Goal: Task Accomplishment & Management: Complete application form

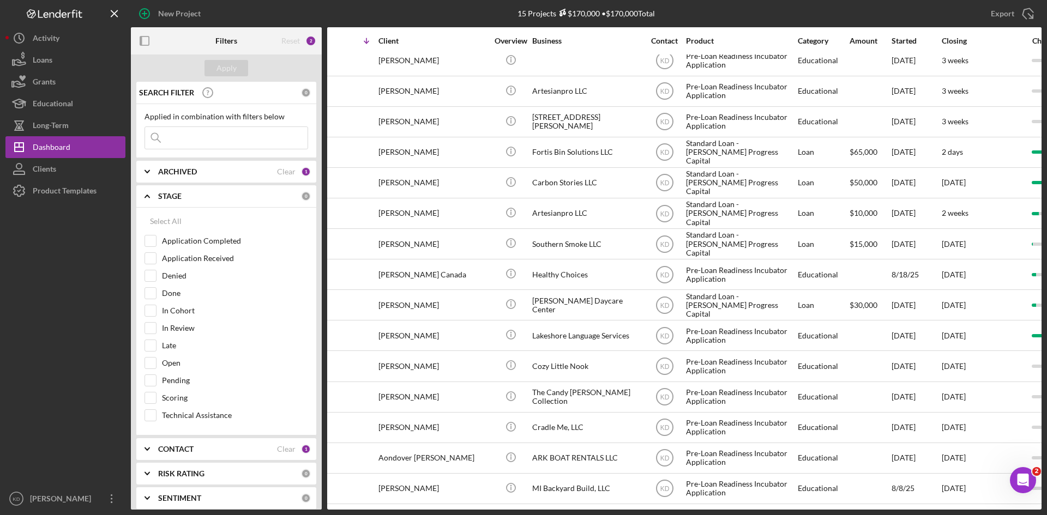
scroll to position [17, 0]
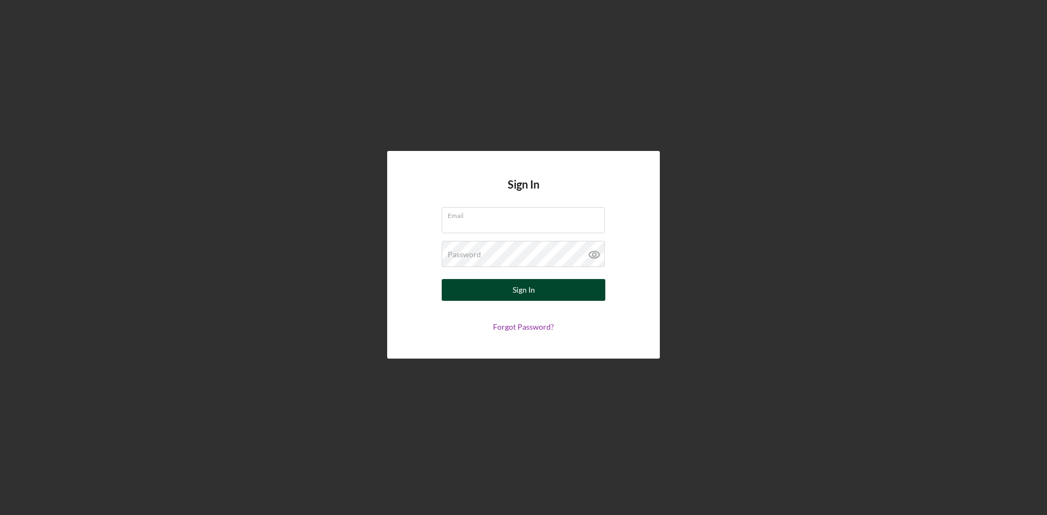
type input "[EMAIL_ADDRESS][DOMAIN_NAME]"
click at [495, 292] on button "Sign In" at bounding box center [524, 290] width 164 height 22
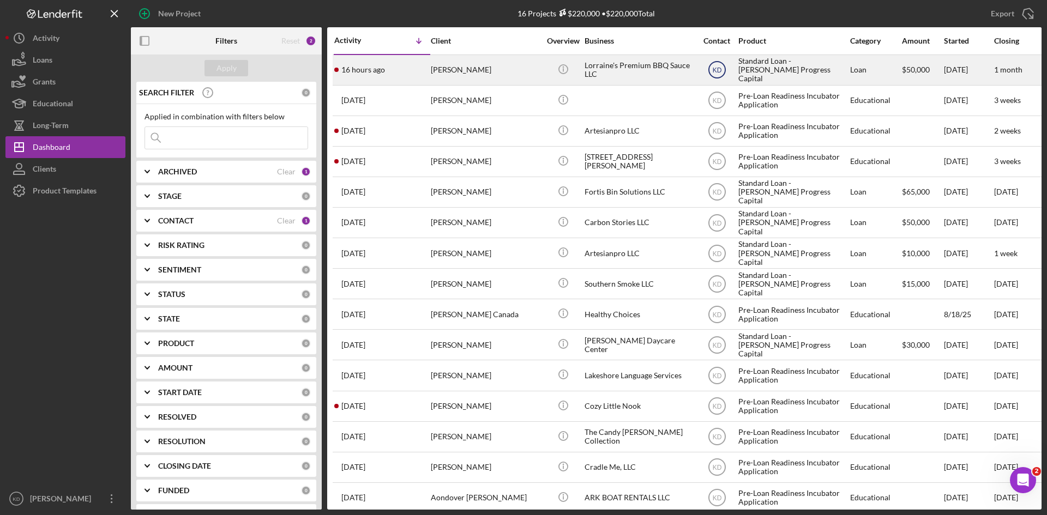
click at [717, 73] on text "KD" at bounding box center [716, 71] width 9 height 8
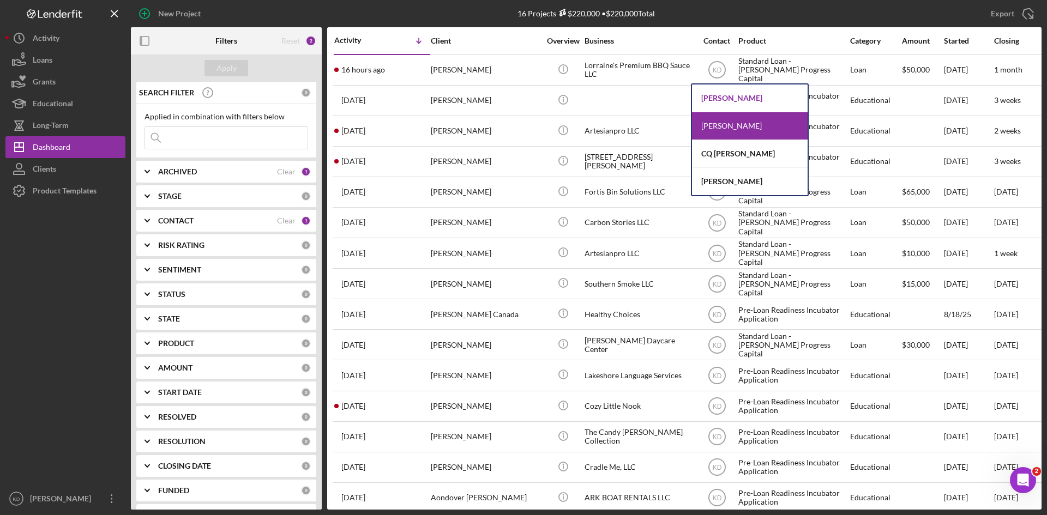
click at [729, 98] on div "[PERSON_NAME]" at bounding box center [750, 99] width 116 height 28
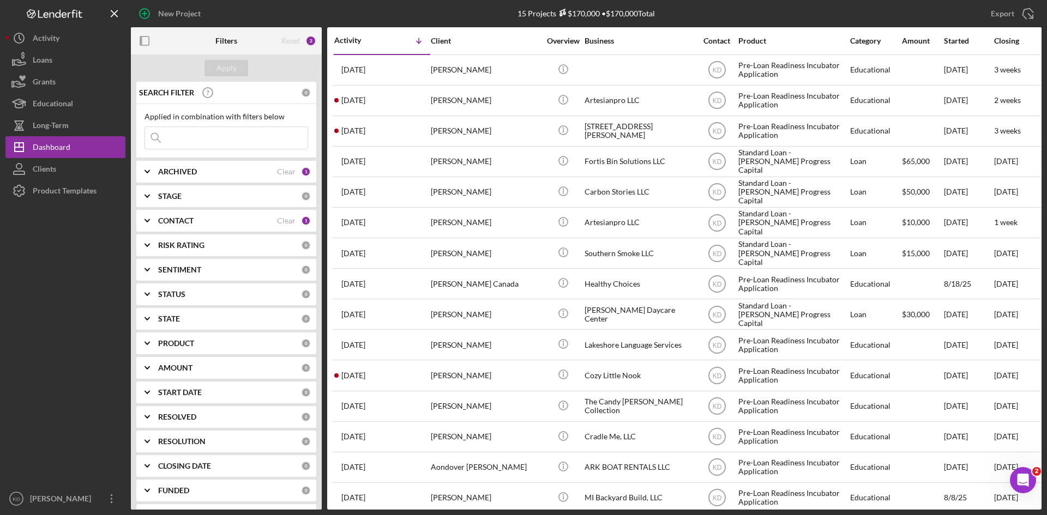
click at [173, 217] on b "CONTACT" at bounding box center [175, 221] width 35 height 9
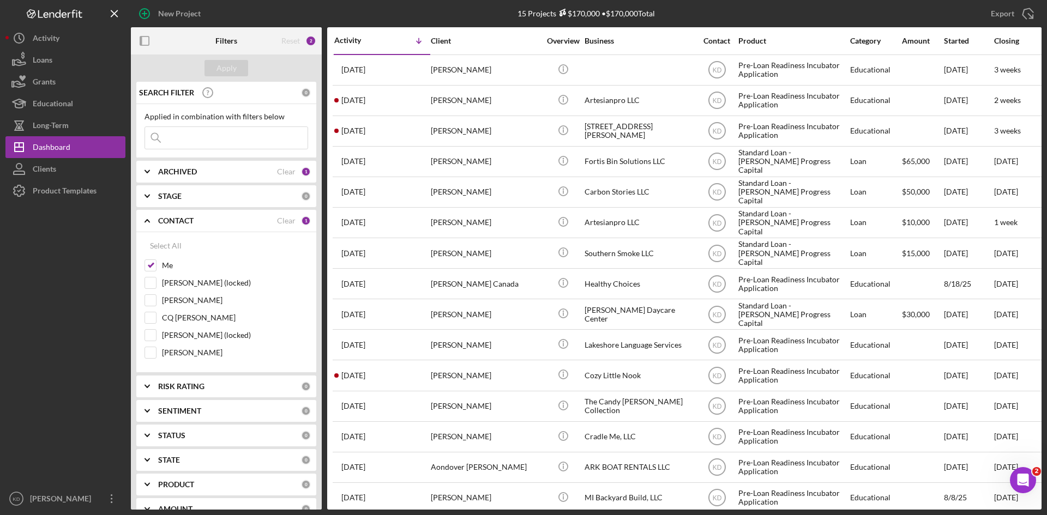
click at [173, 217] on b "CONTACT" at bounding box center [175, 221] width 35 height 9
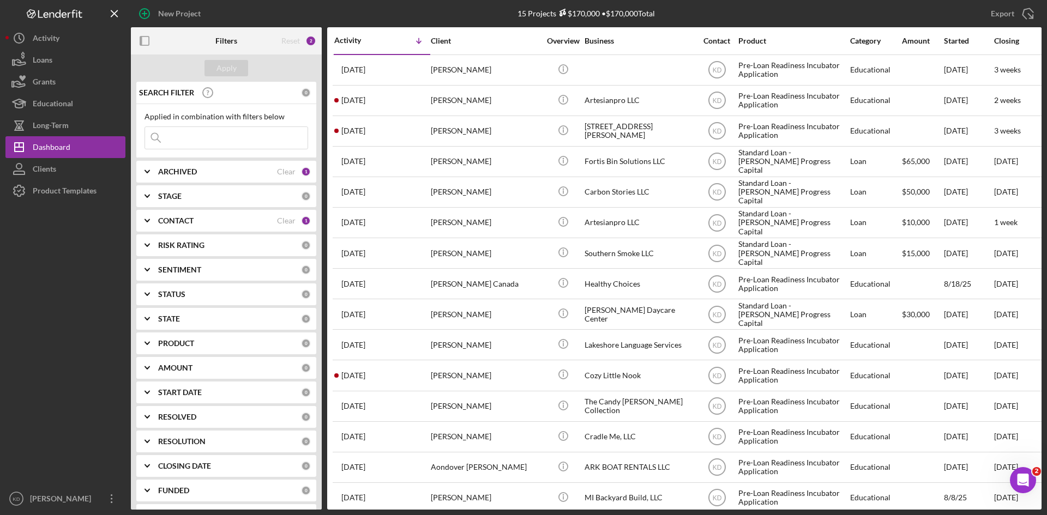
click at [164, 186] on div "STAGE 0" at bounding box center [234, 196] width 153 height 22
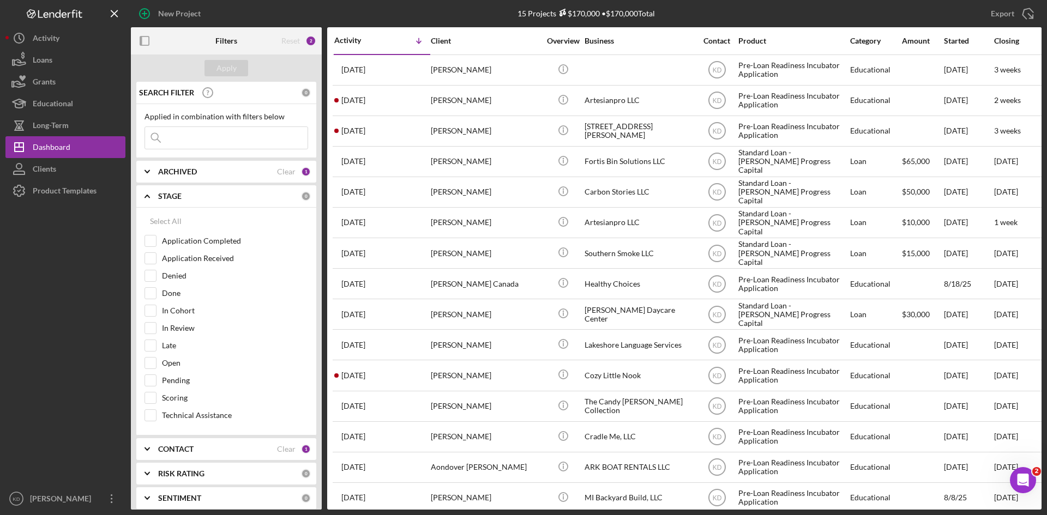
click at [164, 186] on div "STAGE 0" at bounding box center [234, 196] width 153 height 22
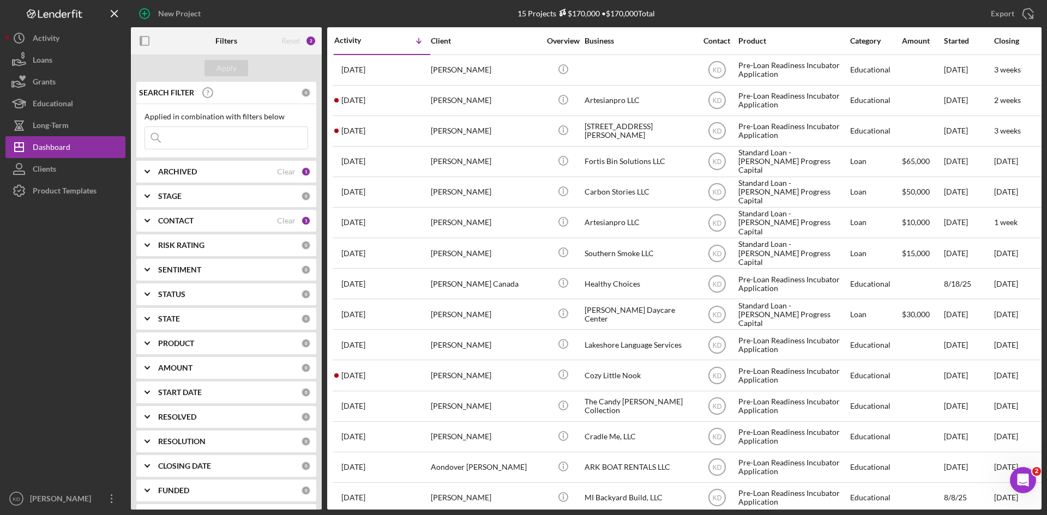
click at [178, 345] on b "PRODUCT" at bounding box center [176, 343] width 36 height 9
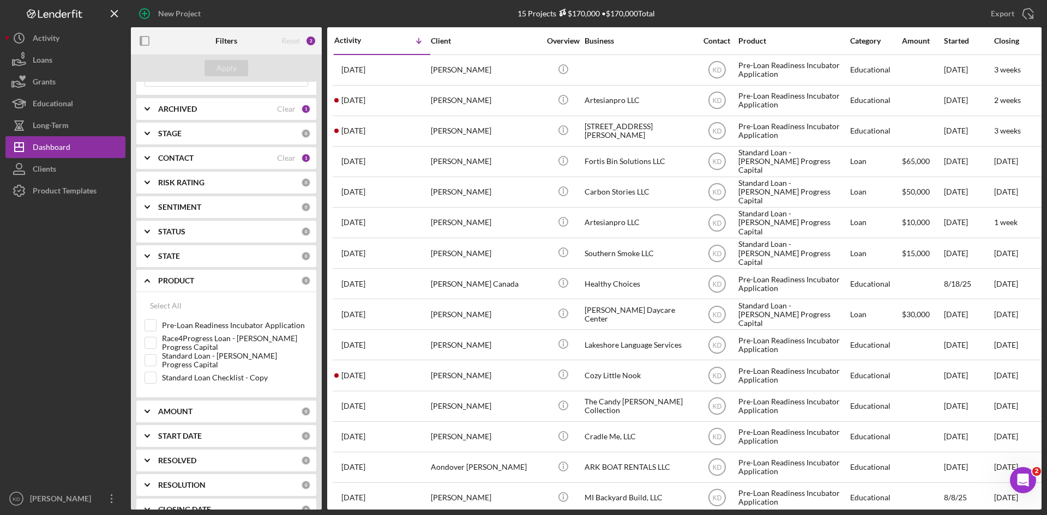
scroll to position [131, 0]
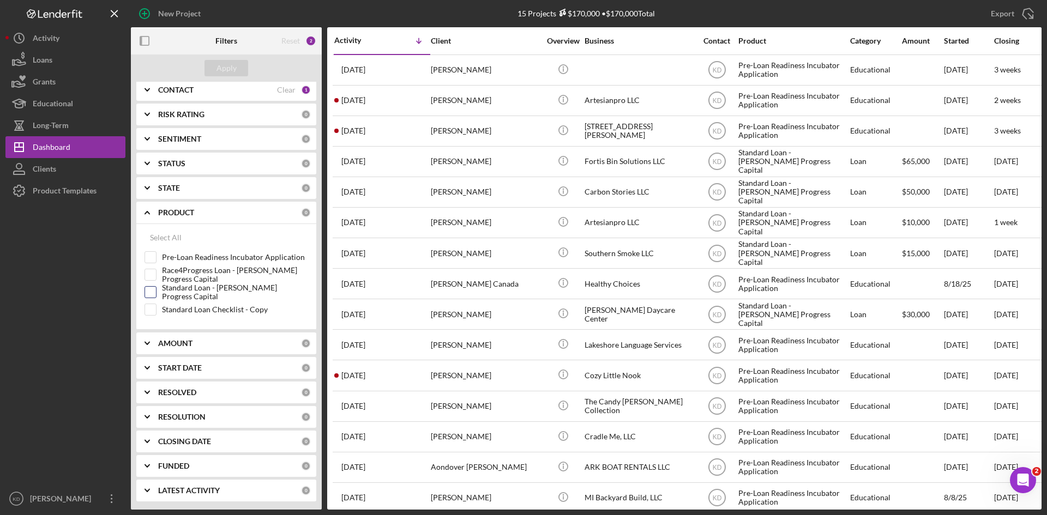
click at [152, 294] on input "Standard Loan - [PERSON_NAME] Progress Capital" at bounding box center [150, 292] width 11 height 11
checkbox input "true"
click at [223, 67] on div "Apply" at bounding box center [227, 68] width 20 height 16
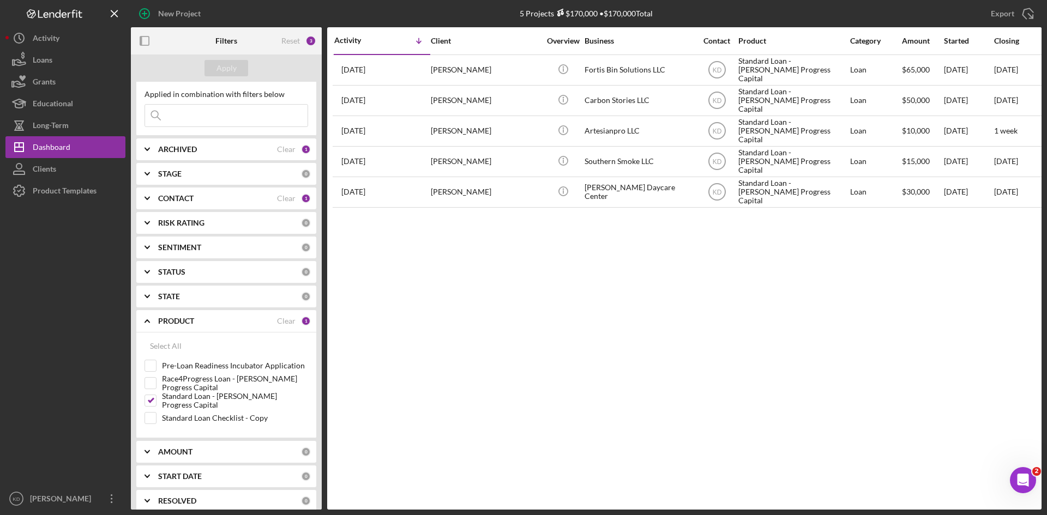
scroll to position [22, 0]
click at [177, 201] on b "CONTACT" at bounding box center [175, 199] width 35 height 9
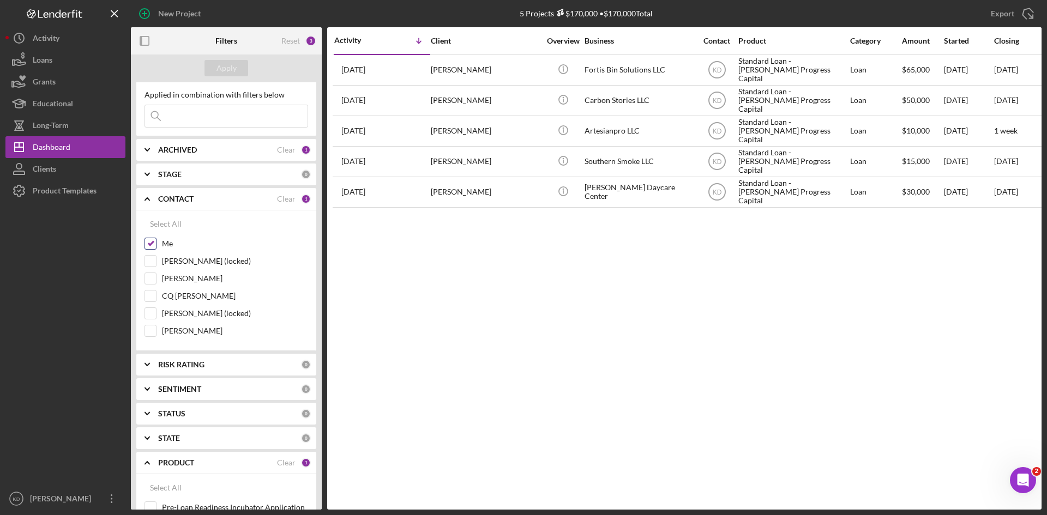
click at [152, 243] on input "Me" at bounding box center [150, 243] width 11 height 11
checkbox input "false"
click at [232, 68] on div "Apply" at bounding box center [227, 68] width 20 height 16
